Goal: Task Accomplishment & Management: Use online tool/utility

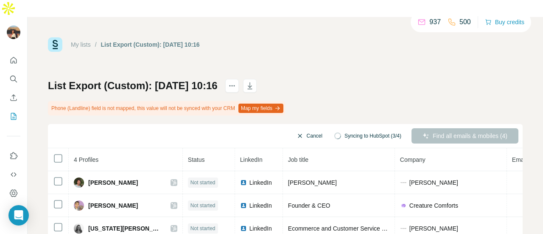
scroll to position [25, 0]
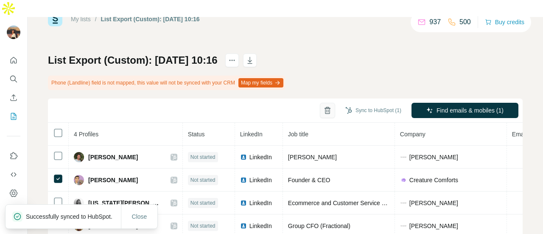
click at [323, 106] on icon "button" at bounding box center [327, 110] width 8 height 8
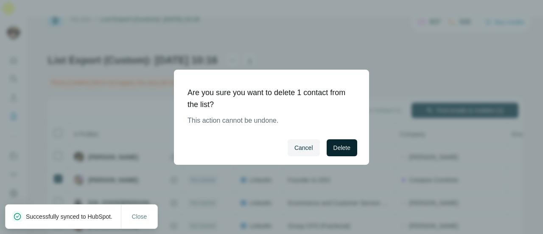
click at [345, 150] on span "Delete" at bounding box center [341, 147] width 17 height 8
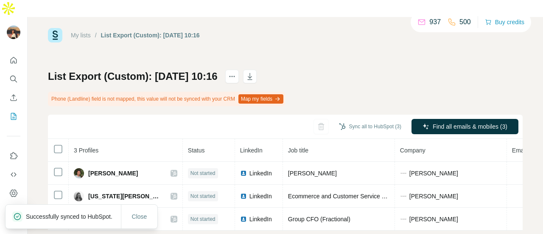
scroll to position [13, 0]
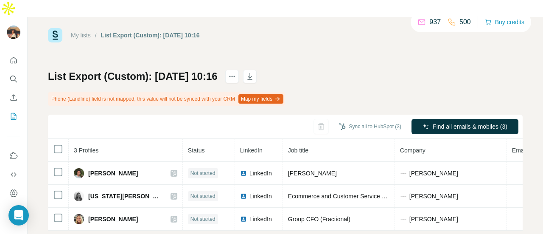
click at [343, 120] on button "Sync all to HubSpot (3)" at bounding box center [370, 126] width 74 height 13
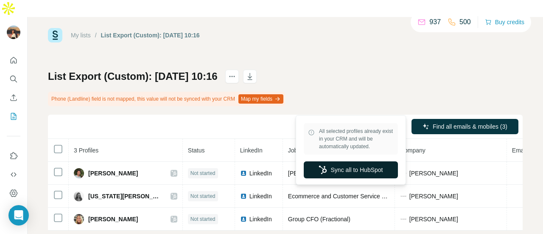
click at [349, 166] on button "Sync all to HubSpot" at bounding box center [351, 169] width 94 height 17
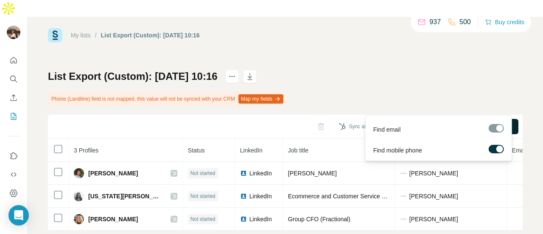
click at [434, 122] on span "Find all emails & mobiles (3)" at bounding box center [470, 126] width 75 height 8
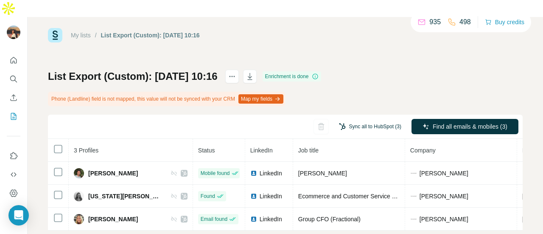
click at [365, 120] on button "Sync all to HubSpot (3)" at bounding box center [370, 126] width 74 height 13
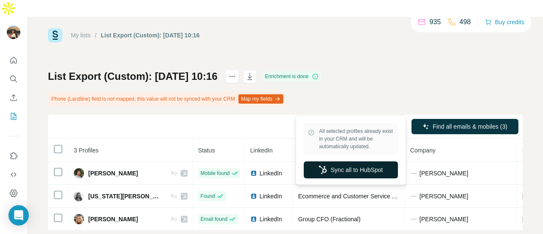
click at [351, 167] on button "Sync all to HubSpot" at bounding box center [351, 169] width 94 height 17
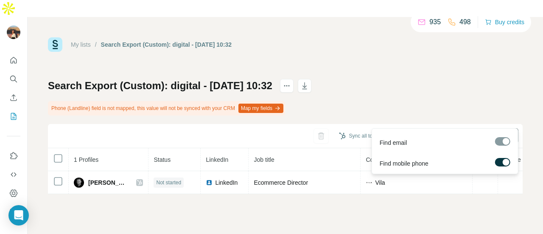
click at [439, 132] on span "Find all emails & mobiles (1)" at bounding box center [470, 136] width 75 height 8
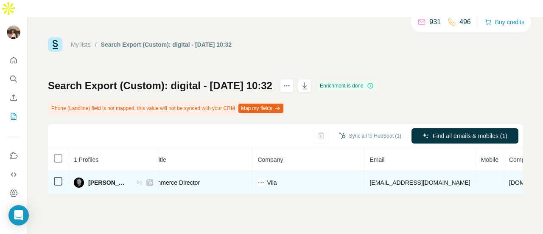
scroll to position [0, 129]
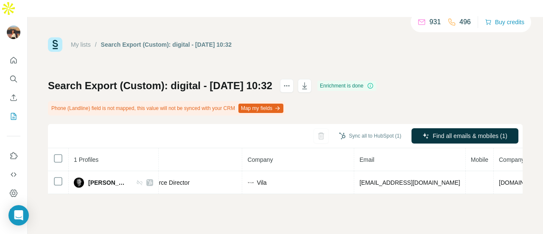
click at [354, 130] on div "Sync all to HubSpot (1) Find all emails & mobiles (1)" at bounding box center [285, 136] width 475 height 24
click at [356, 129] on button "Sync all to HubSpot (1)" at bounding box center [370, 135] width 74 height 13
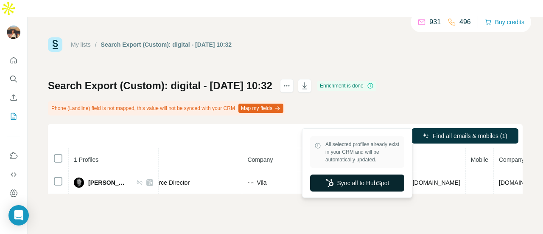
click at [362, 188] on button "Sync all to HubSpot" at bounding box center [357, 182] width 94 height 17
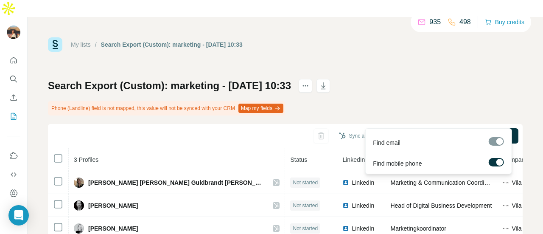
click at [427, 134] on div "Find email" at bounding box center [438, 140] width 143 height 21
click at [427, 129] on div "Find email Find mobile phone" at bounding box center [438, 151] width 147 height 46
click at [428, 128] on button "Find all emails & mobiles (3)" at bounding box center [464, 135] width 107 height 15
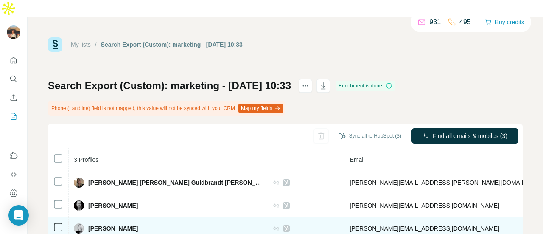
scroll to position [0, 277]
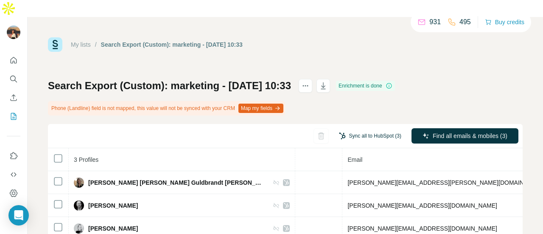
click at [368, 129] on button "Sync all to HubSpot (3)" at bounding box center [370, 135] width 74 height 13
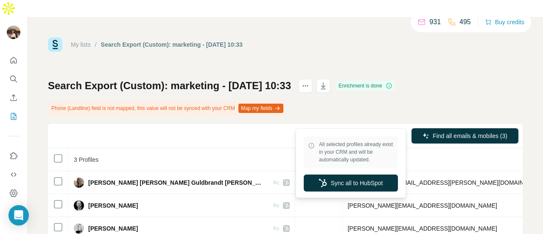
click at [348, 191] on div "All selected profiles already exist in your CRM and will be automatically updat…" at bounding box center [351, 162] width 106 height 65
click at [351, 191] on div "All selected profiles already exist in your CRM and will be automatically updat…" at bounding box center [351, 162] width 106 height 65
click at [339, 174] on button "Sync all to HubSpot" at bounding box center [351, 182] width 94 height 17
